Goal: Navigation & Orientation: Understand site structure

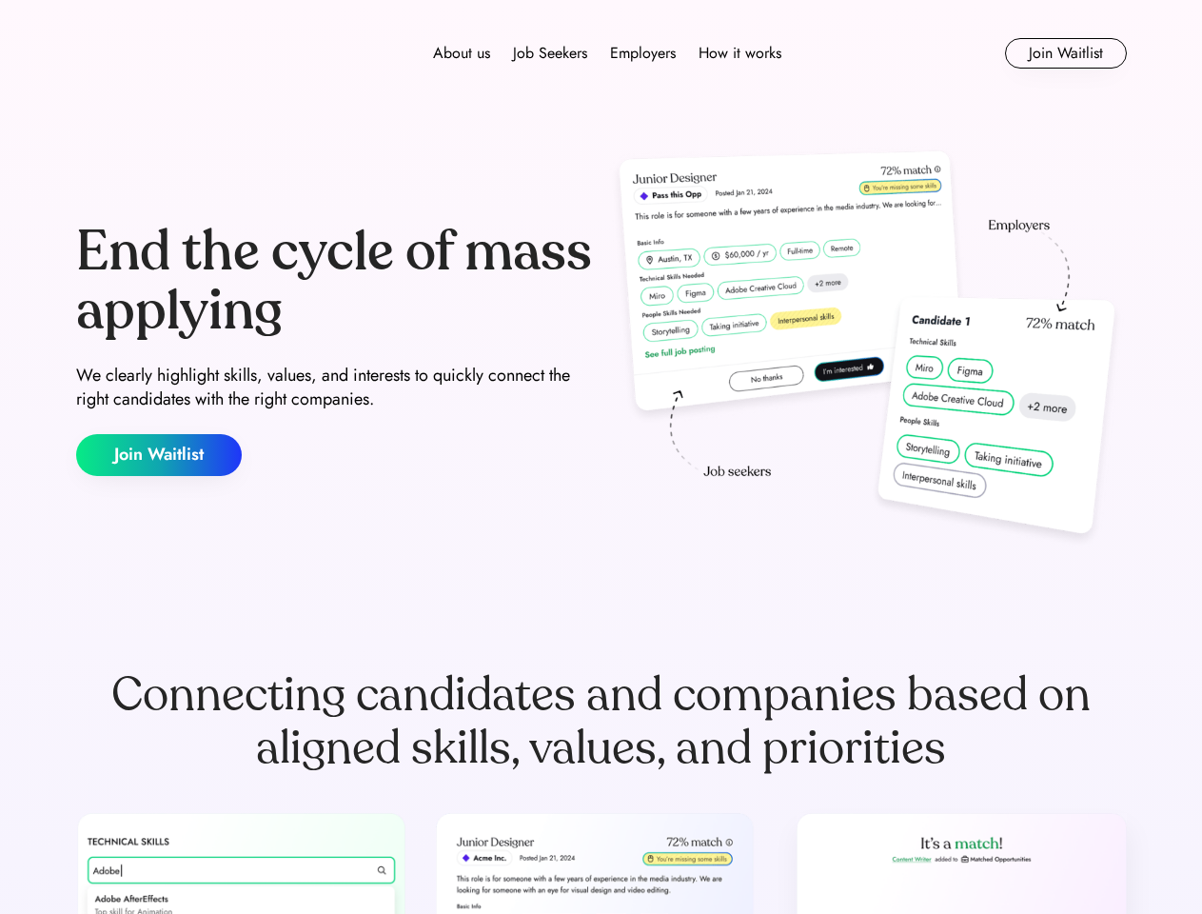
click at [601, 457] on div "End the cycle of mass applying We clearly highlight skills, values, and interes…" at bounding box center [601, 349] width 1051 height 409
click at [602, 53] on div "About us Job Seekers Employers How it works" at bounding box center [607, 53] width 750 height 23
click at [143, 53] on img at bounding box center [142, 53] width 133 height 30
click at [607, 53] on div "About us Job Seekers Employers How it works" at bounding box center [607, 53] width 750 height 23
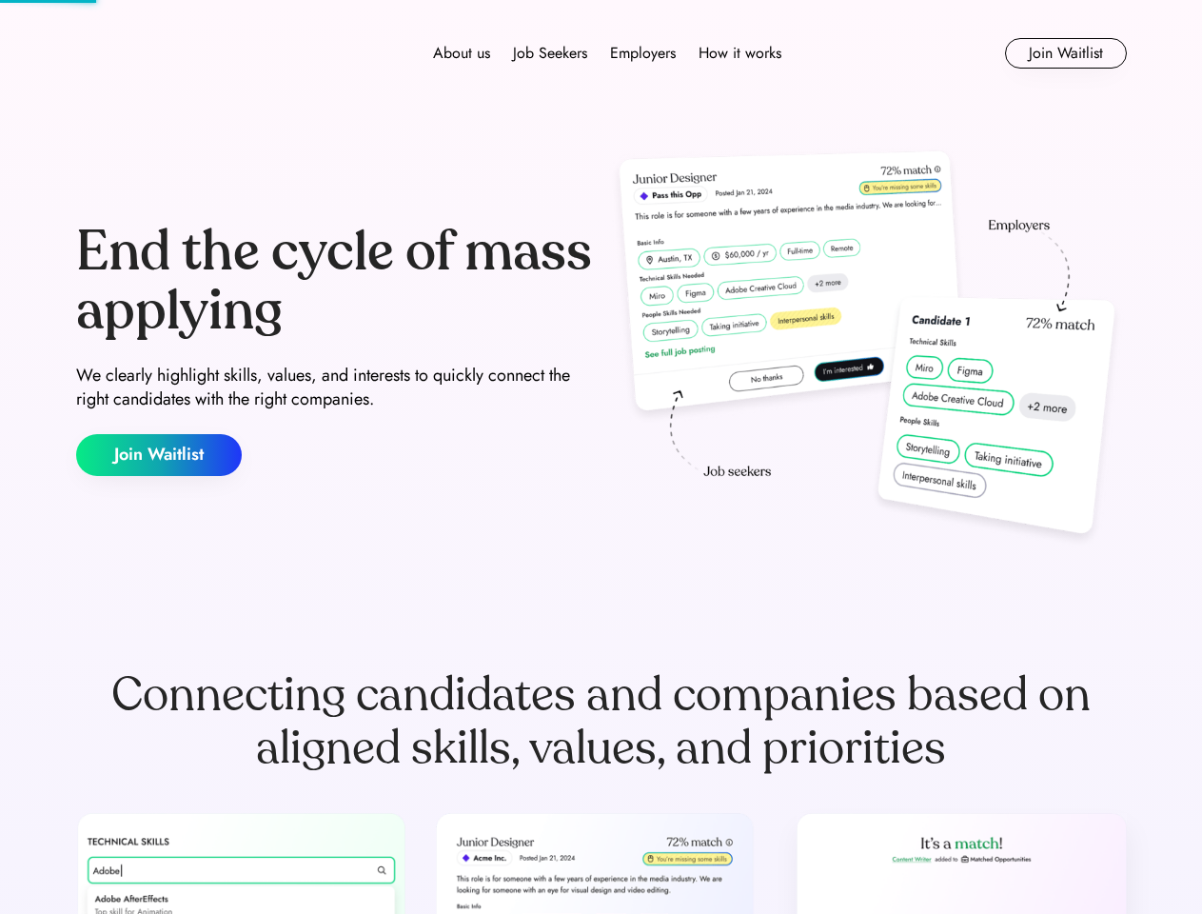
click at [462, 53] on div "About us" at bounding box center [461, 53] width 57 height 23
click at [550, 53] on div "Job Seekers" at bounding box center [550, 53] width 74 height 23
click at [643, 53] on div "Employers" at bounding box center [643, 53] width 66 height 23
click at [739, 53] on div "How it works" at bounding box center [740, 53] width 83 height 23
click at [1065, 53] on button "Join Waitlist" at bounding box center [1066, 53] width 122 height 30
